Goal: Download file/media

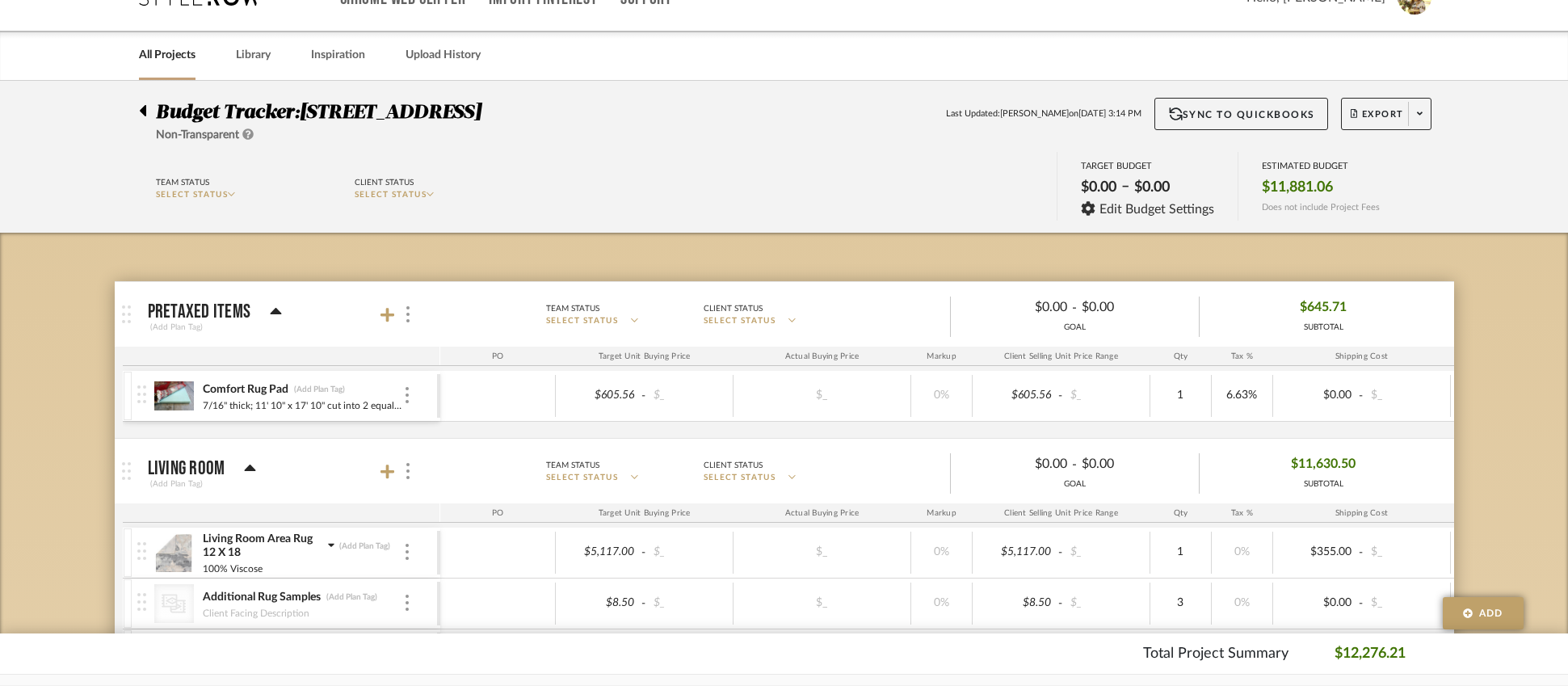
scroll to position [36, 0]
click at [1373, 117] on span "Export" at bounding box center [1378, 119] width 53 height 24
click at [1415, 156] on span "Export PDF" at bounding box center [1415, 159] width 122 height 14
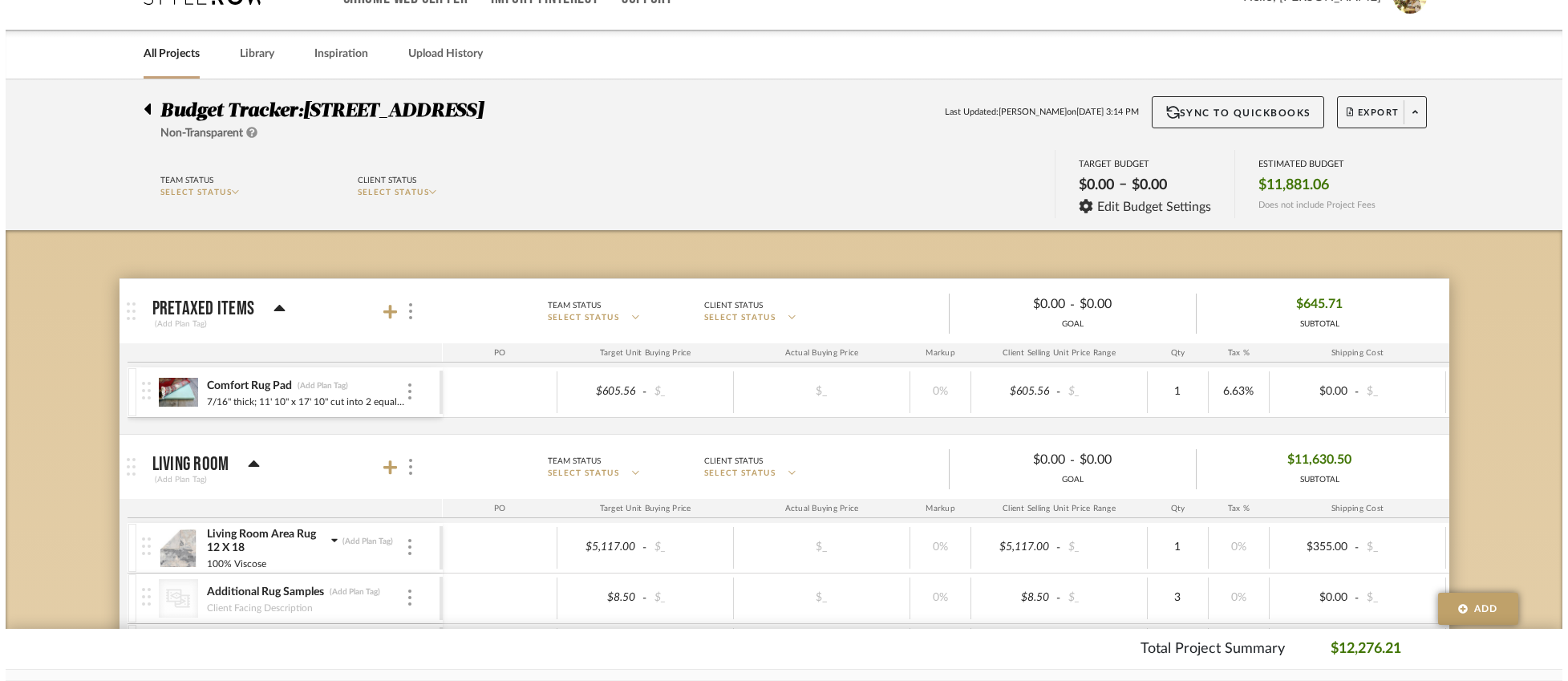
scroll to position [0, 0]
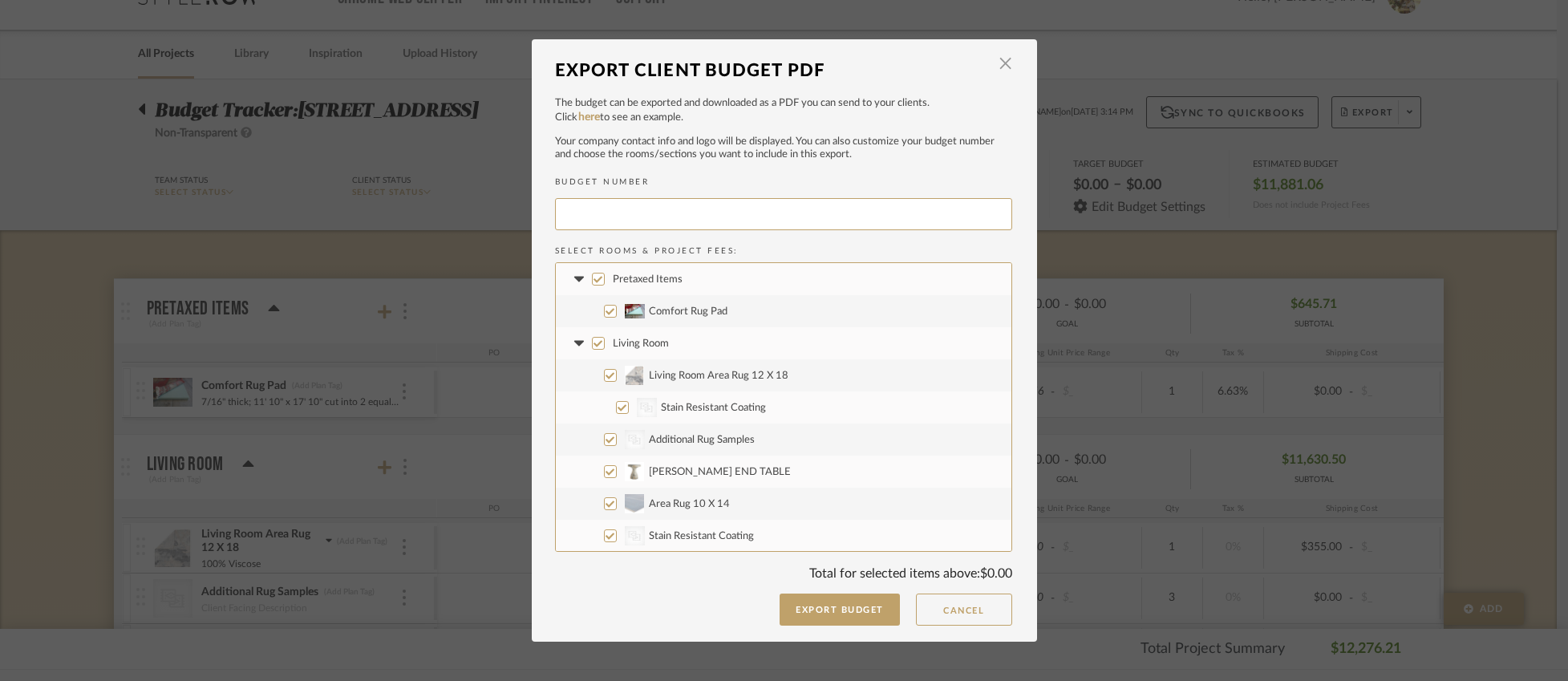
type input "SHORER-002"
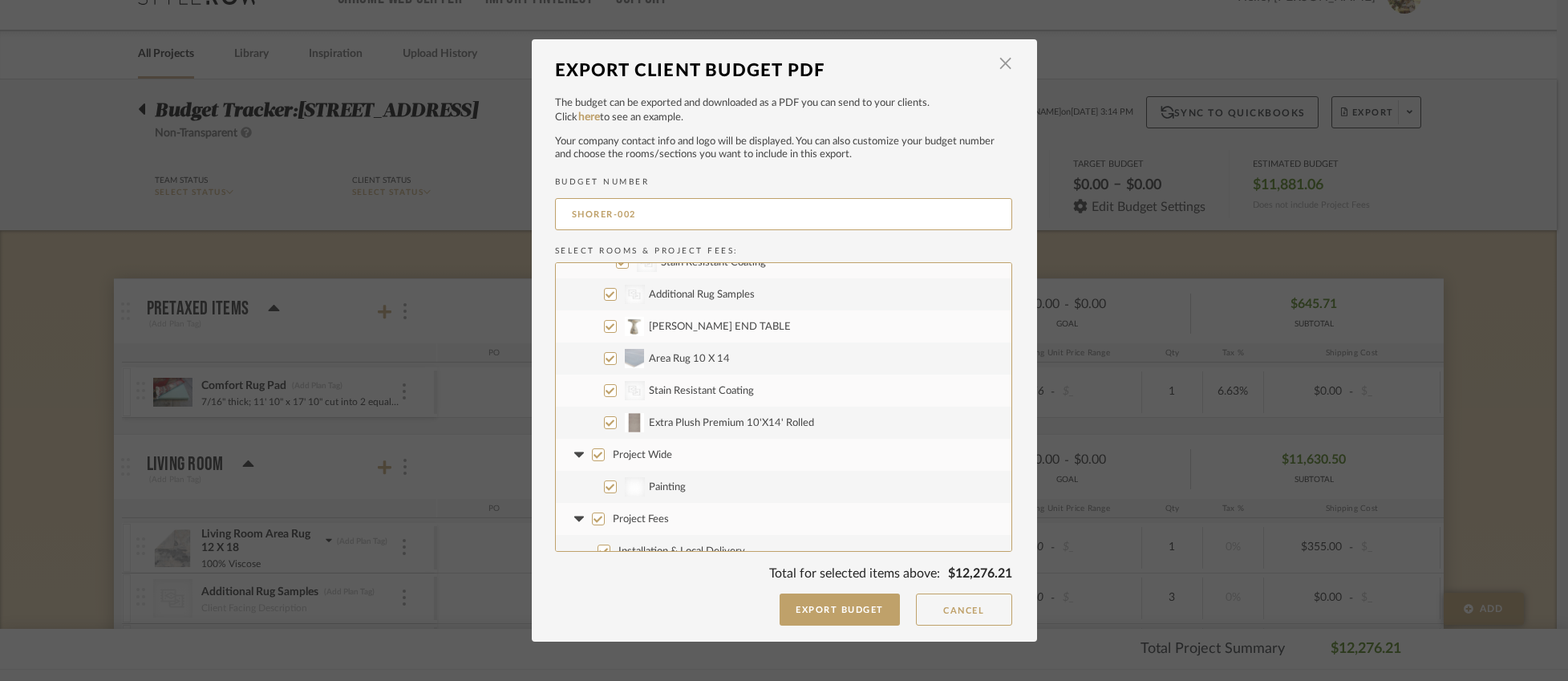
scroll to position [162, 0]
click at [592, 434] on input "Project Wide" at bounding box center [597, 439] width 13 height 13
checkbox input "false"
click at [594, 502] on input "Project Fees" at bounding box center [597, 502] width 13 height 13
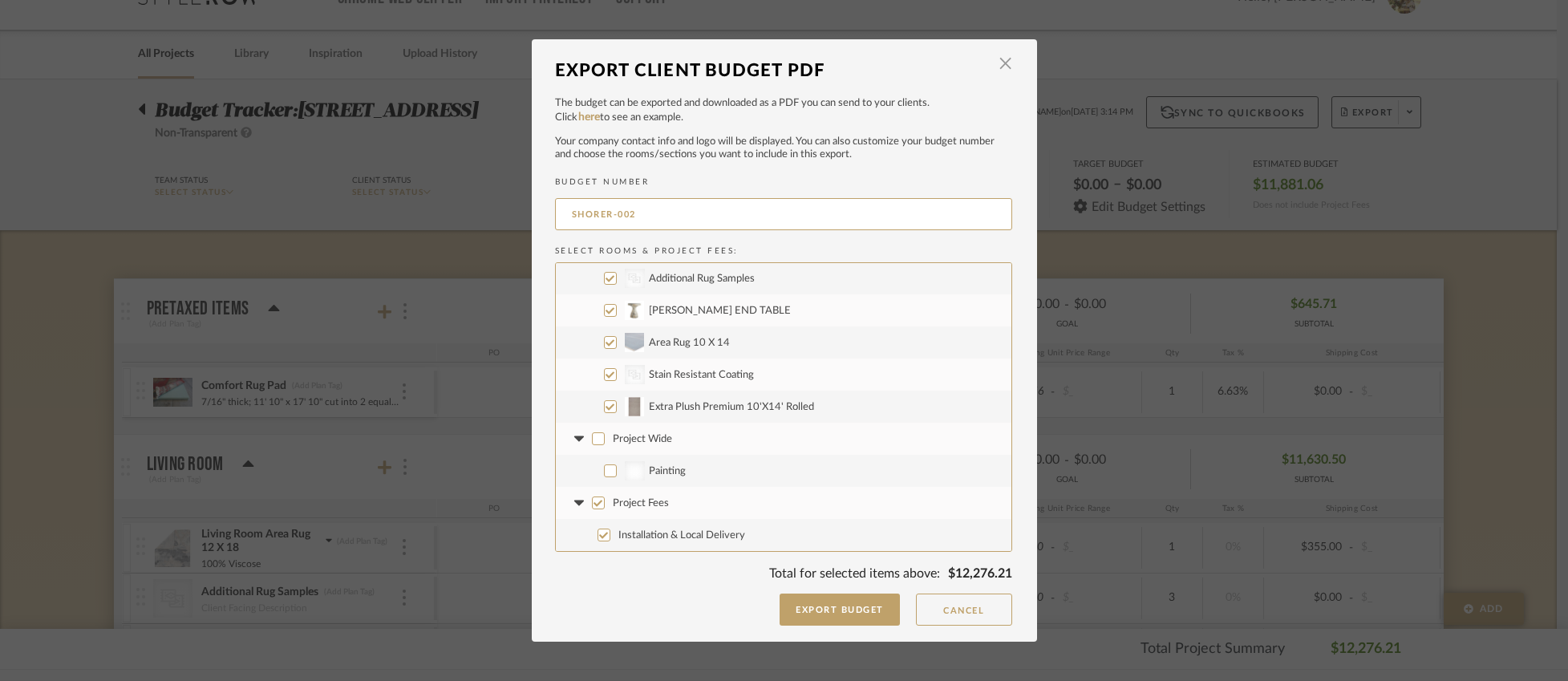
checkbox input "false"
click at [609, 405] on input "Extra Plush Premium 10'X14' Rolled" at bounding box center [610, 406] width 13 height 13
checkbox input "false"
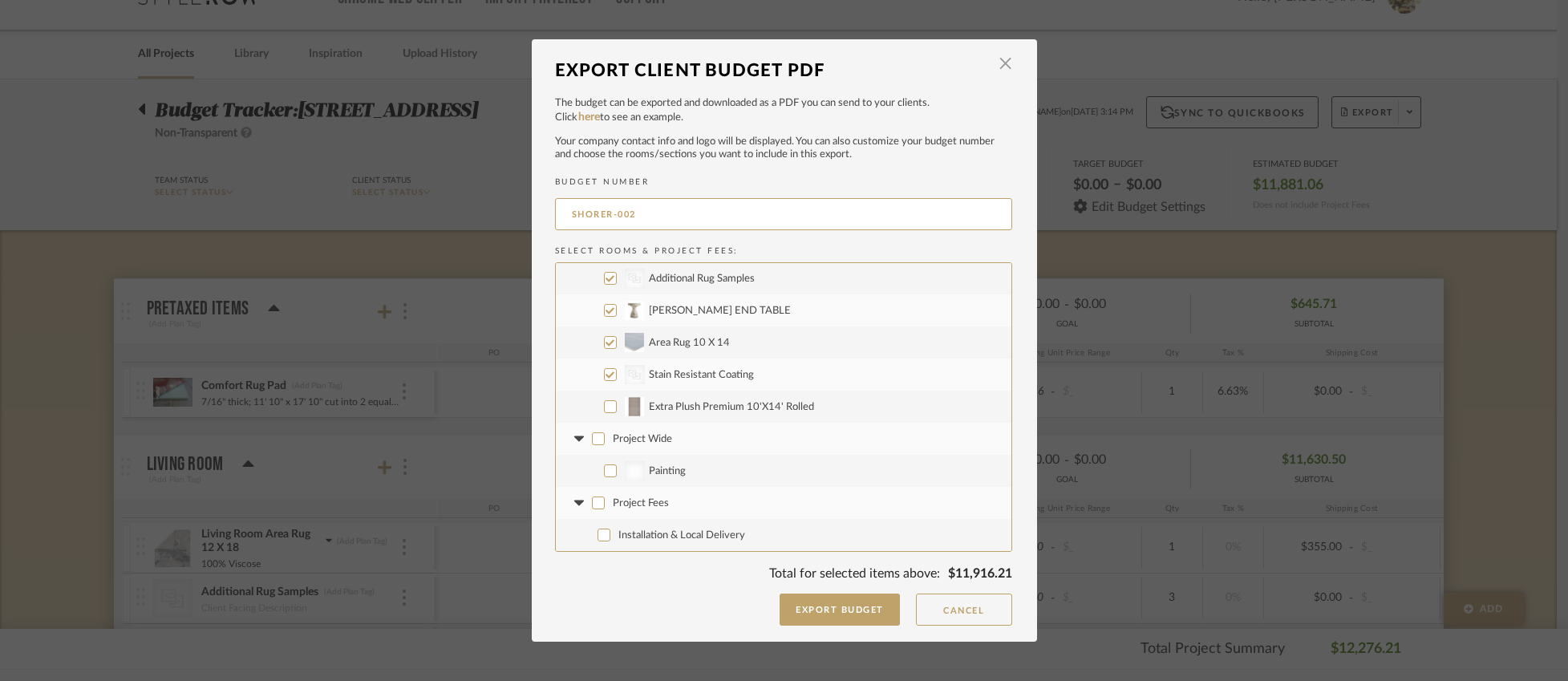
click at [603, 385] on label "CategoryIconRugs Created with Sketch. Stain Resistant Coating" at bounding box center [784, 375] width 456 height 32
click at [604, 381] on input "CategoryIconRugs Created with Sketch. Stain Resistant Coating" at bounding box center [610, 374] width 13 height 13
checkbox input "false"
click at [604, 348] on input "Area Rug 10 X 14" at bounding box center [610, 342] width 13 height 13
checkbox input "false"
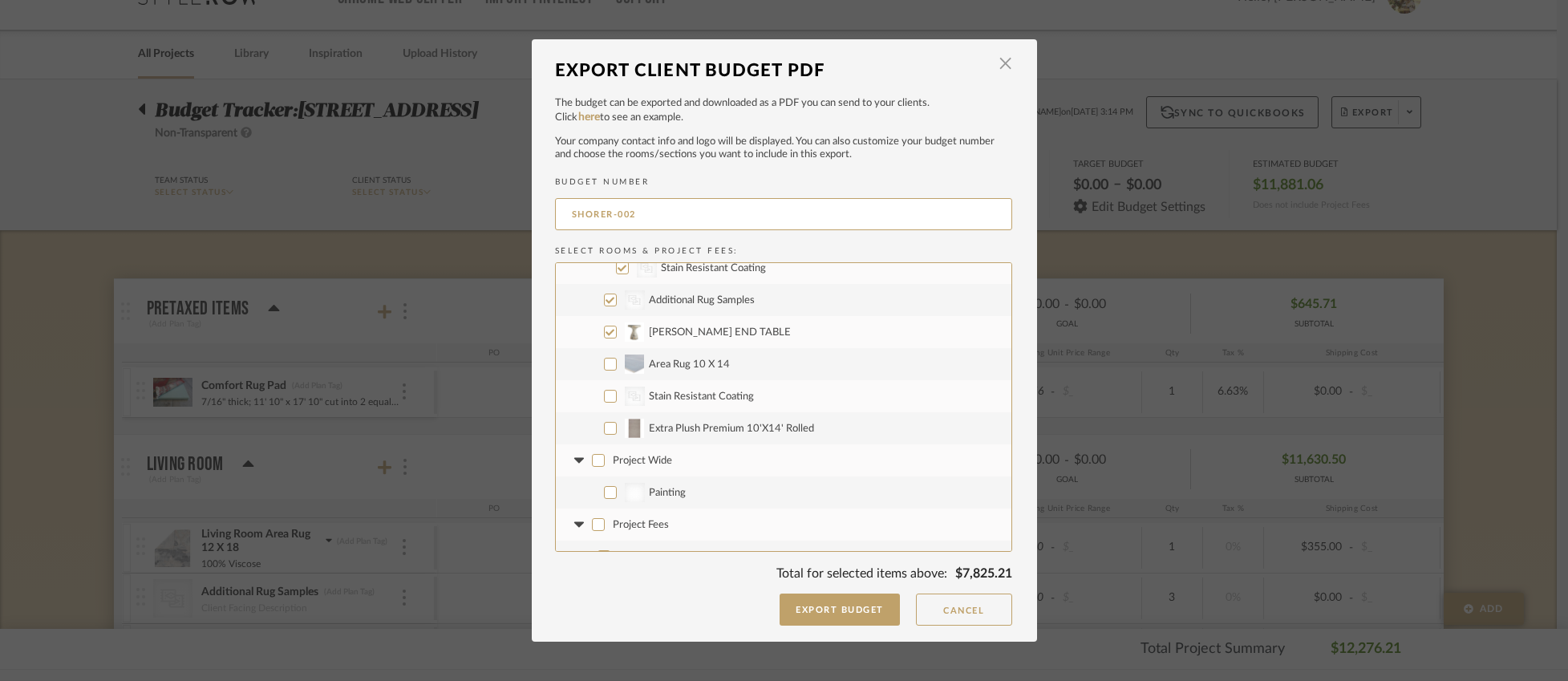
scroll to position [138, 0]
click at [607, 329] on input "[PERSON_NAME] END TABLE" at bounding box center [610, 333] width 13 height 13
checkbox input "false"
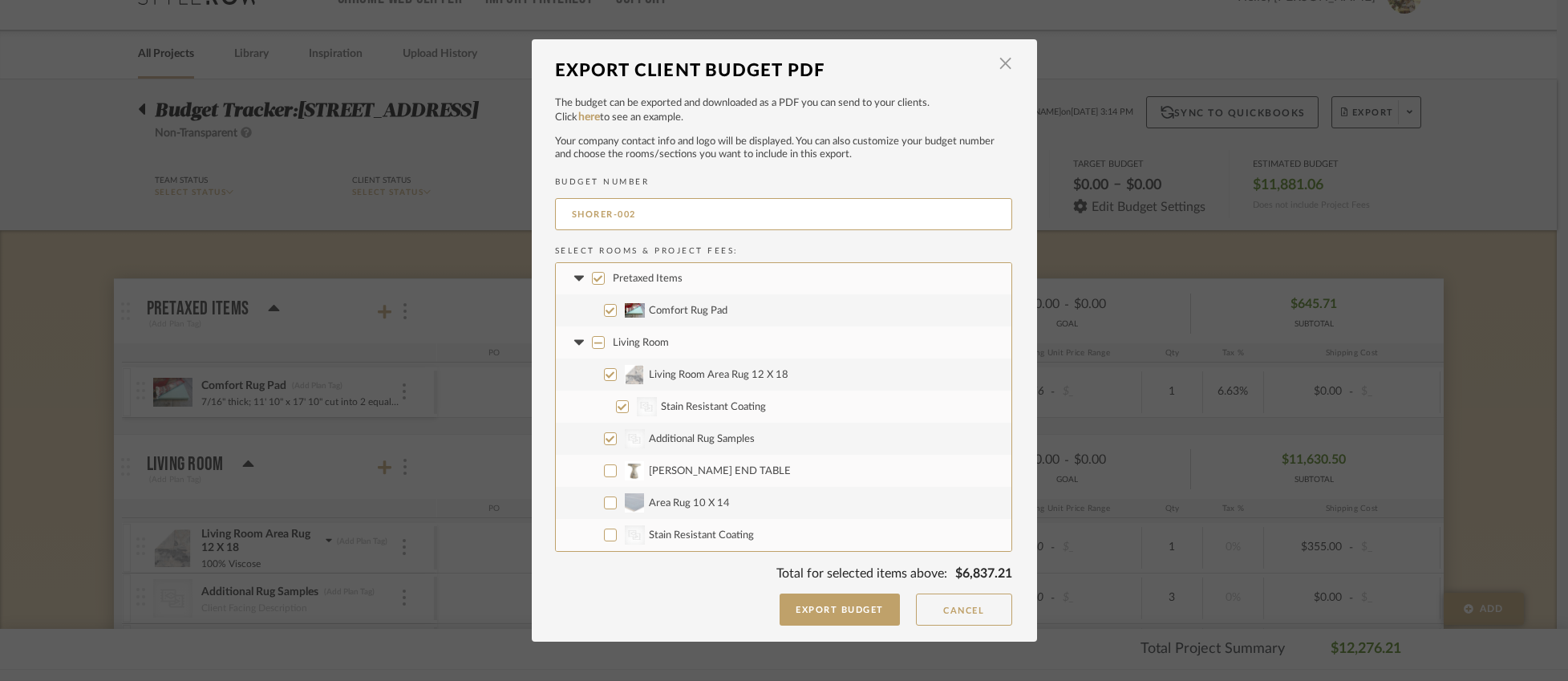
scroll to position [0, 0]
click at [803, 610] on button "Export Budget" at bounding box center [840, 610] width 121 height 32
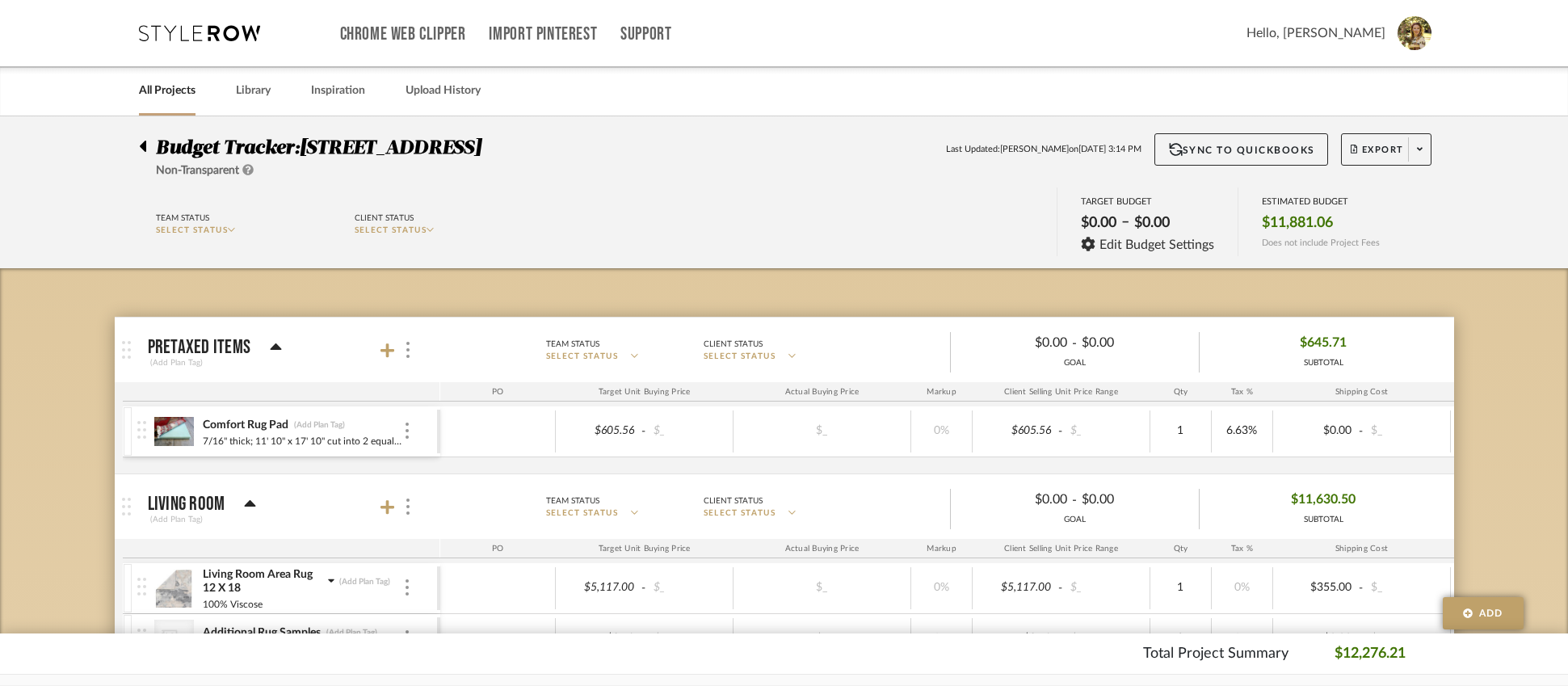
click at [730, 230] on div "Team Status SELECT STATUS Client Status SELECT STATUS TARGET BUDGET $0.00 – $0.…" at bounding box center [784, 224] width 1339 height 73
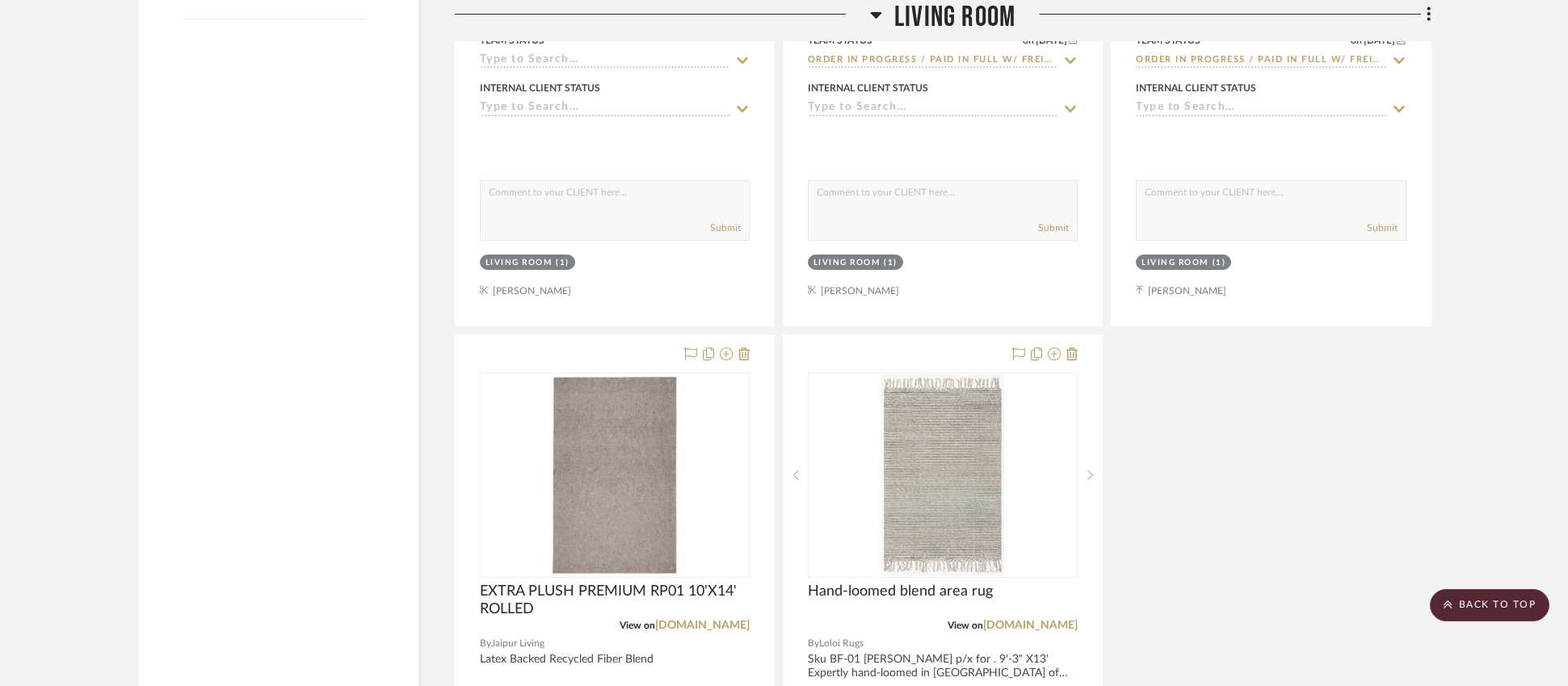
scroll to position [2425, 0]
